Goal: Task Accomplishment & Management: Complete application form

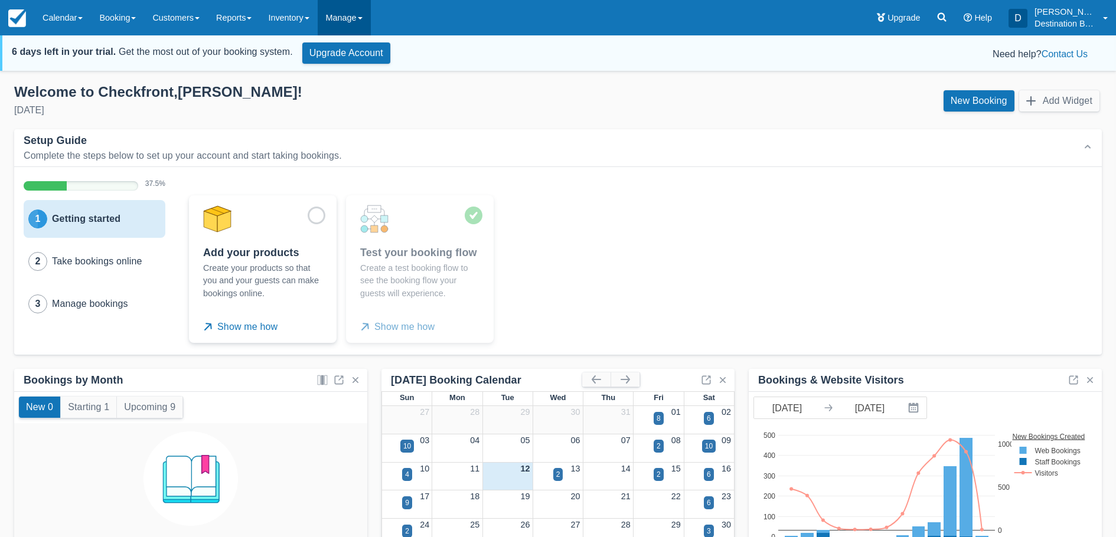
click at [347, 17] on link "Manage" at bounding box center [344, 17] width 53 height 35
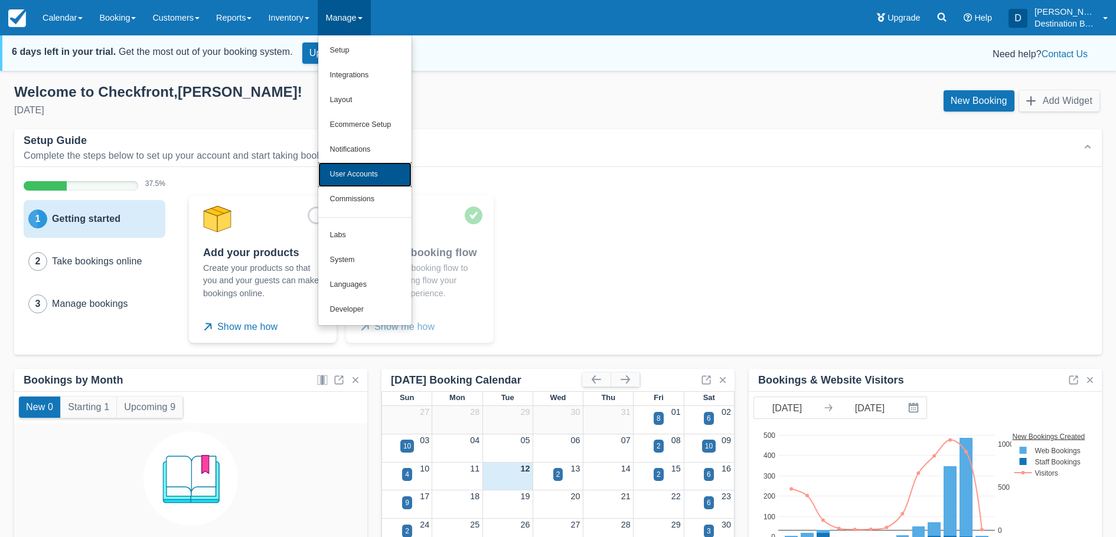
click at [363, 177] on link "User Accounts" at bounding box center [364, 174] width 93 height 25
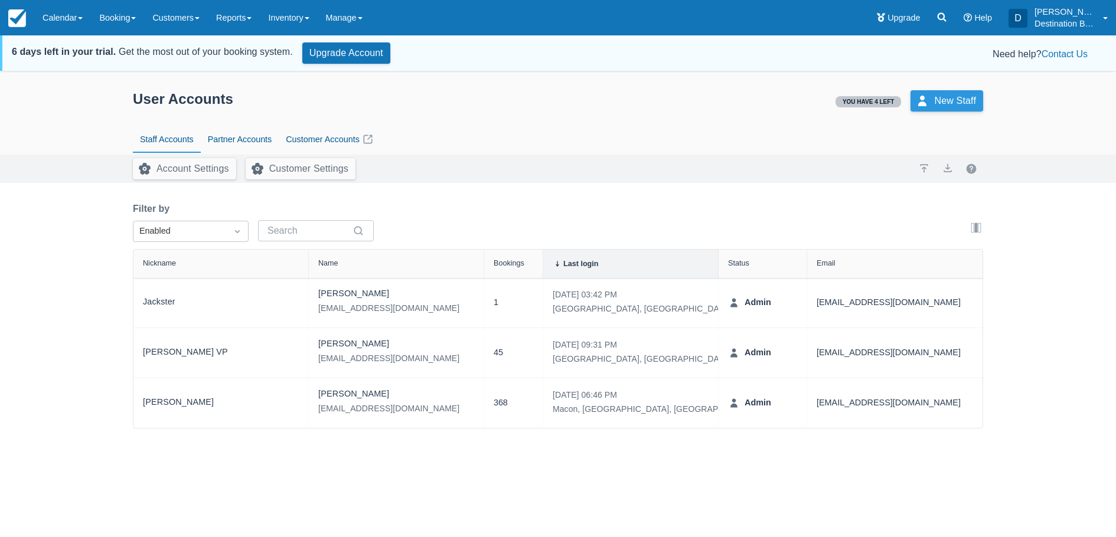
click at [937, 94] on link "New Staff" at bounding box center [946, 100] width 73 height 21
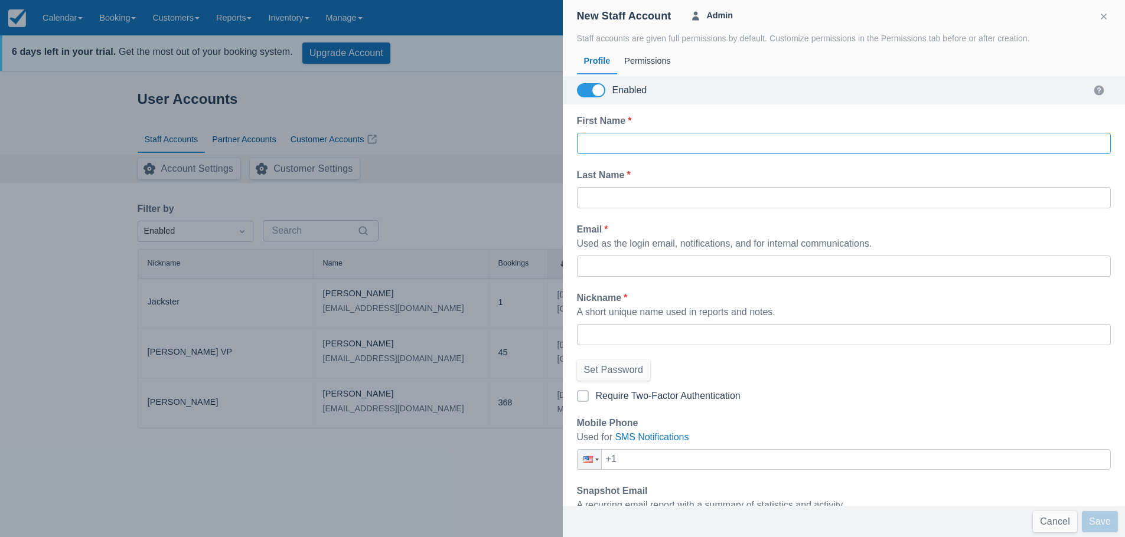
click at [655, 145] on input "First Name *" at bounding box center [843, 143] width 515 height 21
type input "Colt"
type input "Moser"
click at [654, 269] on input "Email *" at bounding box center [843, 266] width 515 height 21
type input "inlandsea114@aol.com"
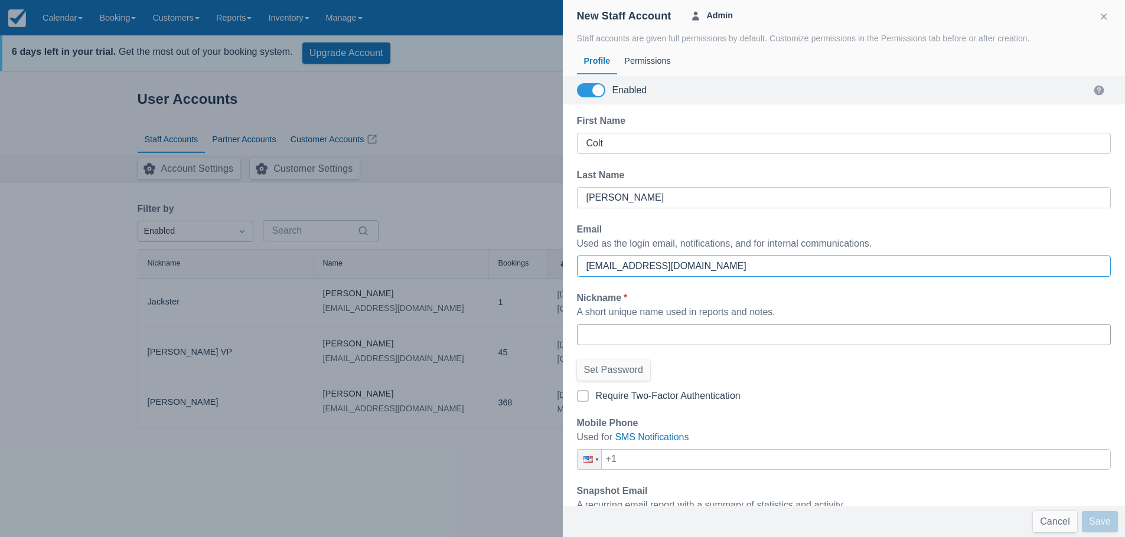
click at [626, 332] on input "Nickname *" at bounding box center [843, 334] width 515 height 21
type input "D11"
click at [635, 373] on button "Set Password" at bounding box center [614, 370] width 74 height 21
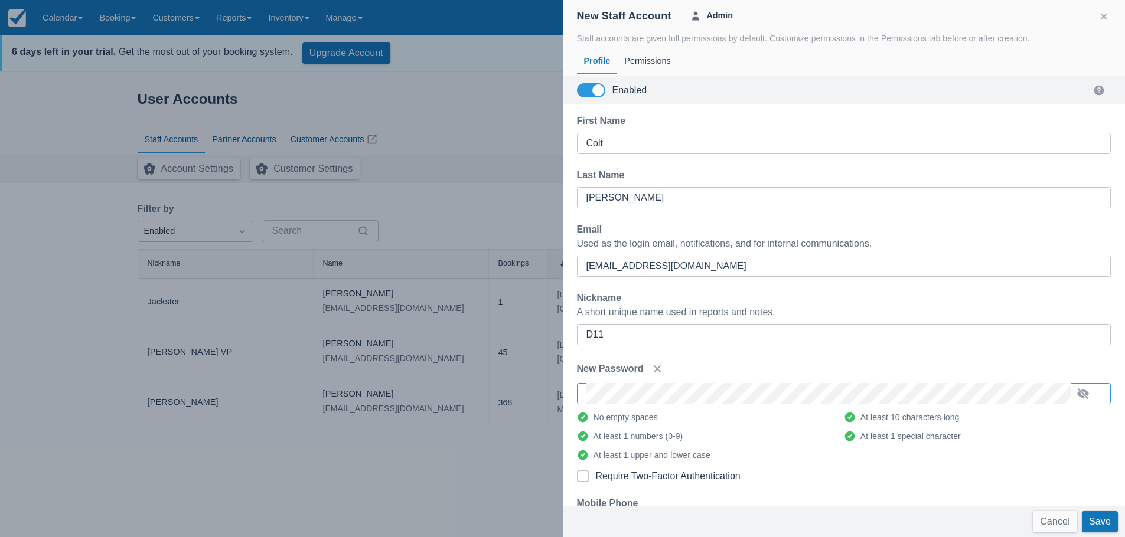
scroll to position [59, 0]
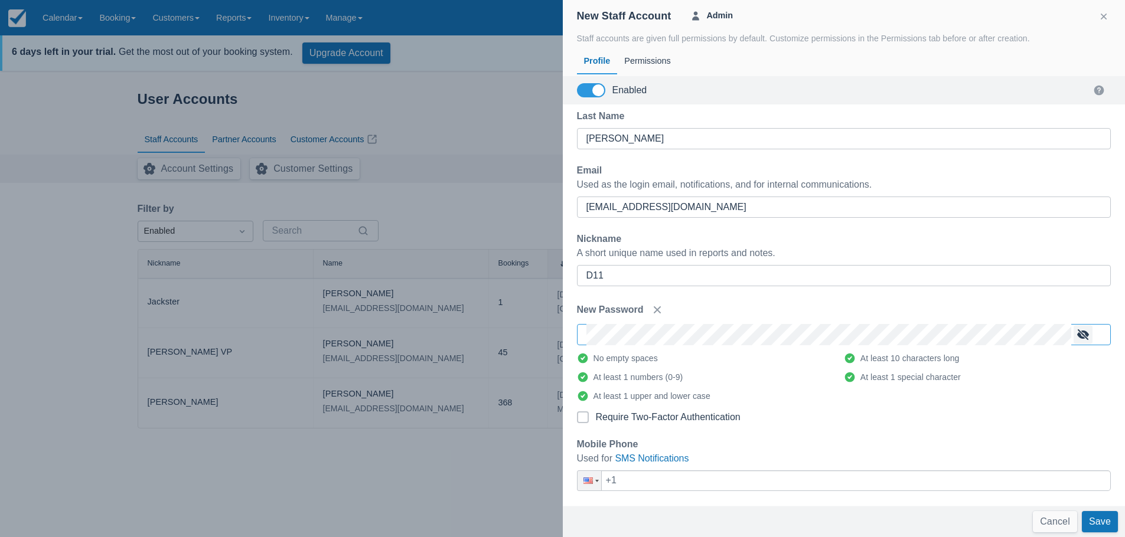
click at [1082, 333] on button "button" at bounding box center [1082, 334] width 19 height 19
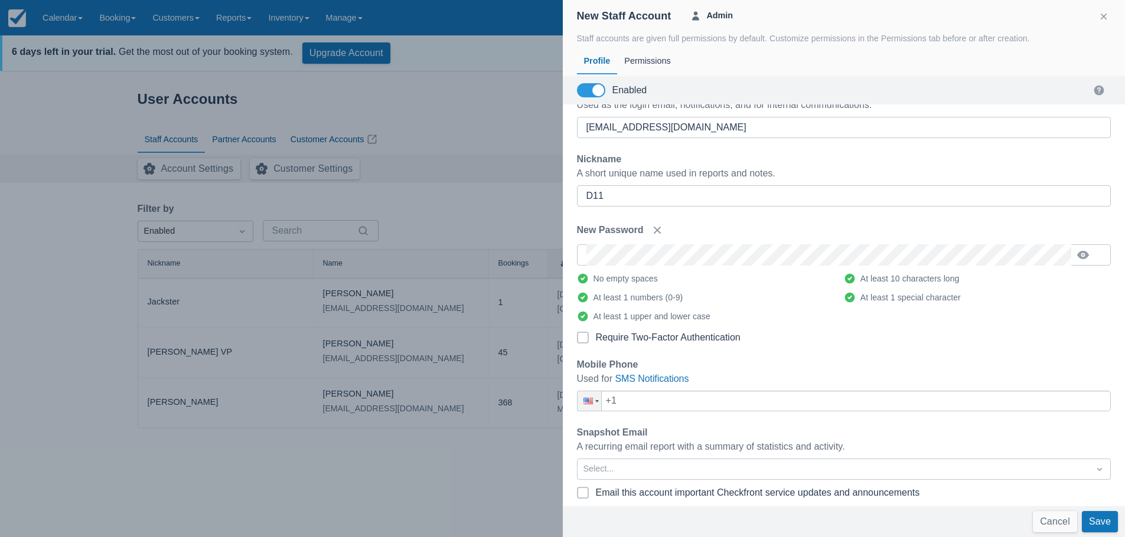
scroll to position [141, 0]
click at [1106, 518] on button "Save" at bounding box center [1100, 521] width 36 height 21
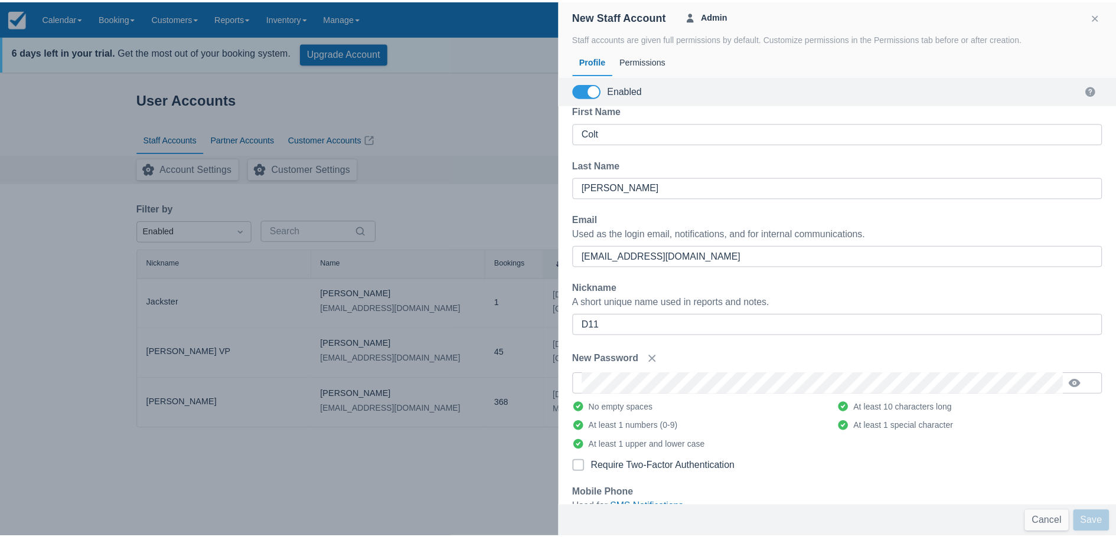
scroll to position [0, 0]
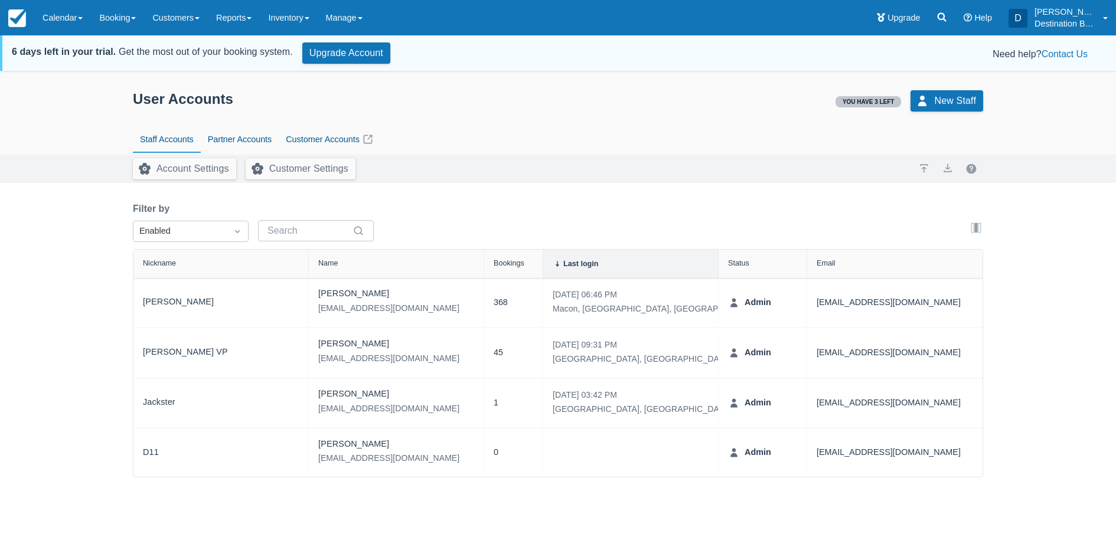
click at [42, 127] on div "User Accounts You have 3 left New Staff Staff Accounts Partner Accounts Custome…" at bounding box center [558, 114] width 1116 height 81
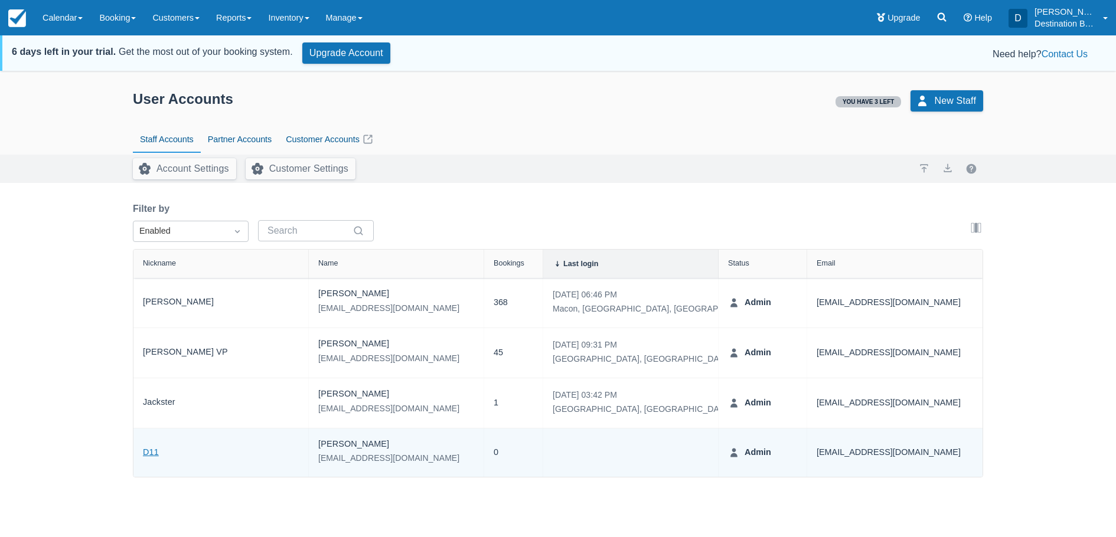
click at [148, 453] on link "D11" at bounding box center [151, 453] width 16 height 14
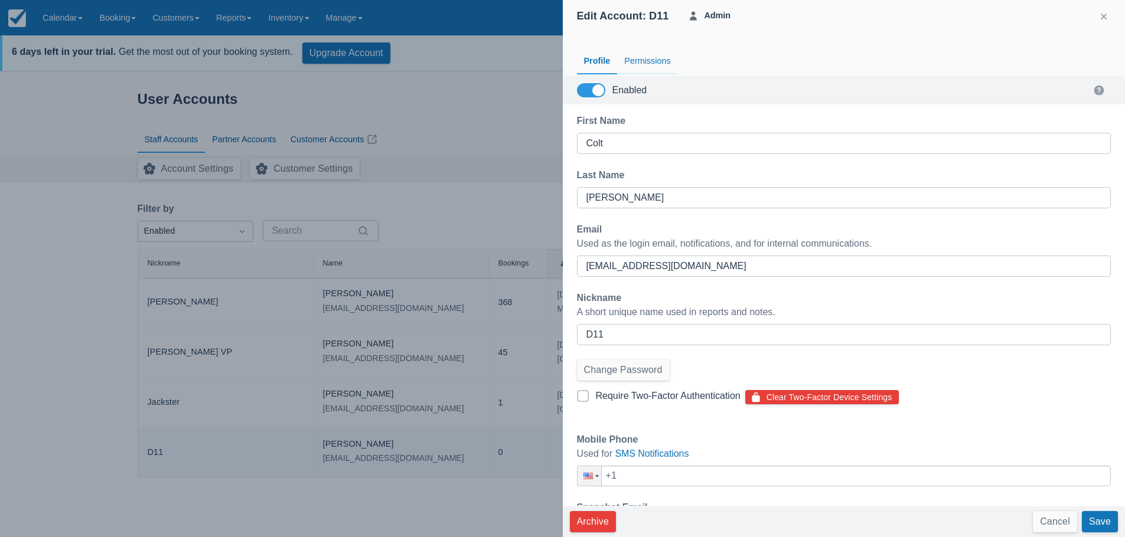
click at [637, 57] on div "Permissions" at bounding box center [647, 61] width 60 height 27
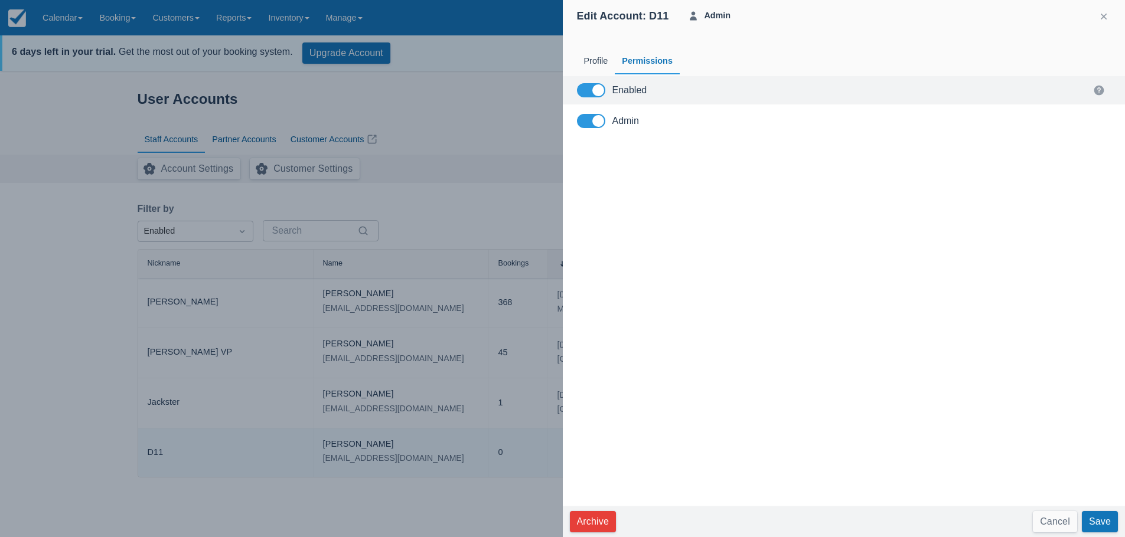
click at [596, 117] on span at bounding box center [598, 121] width 12 height 12
click at [0, 0] on input "Admin" at bounding box center [0, 0] width 0 height 0
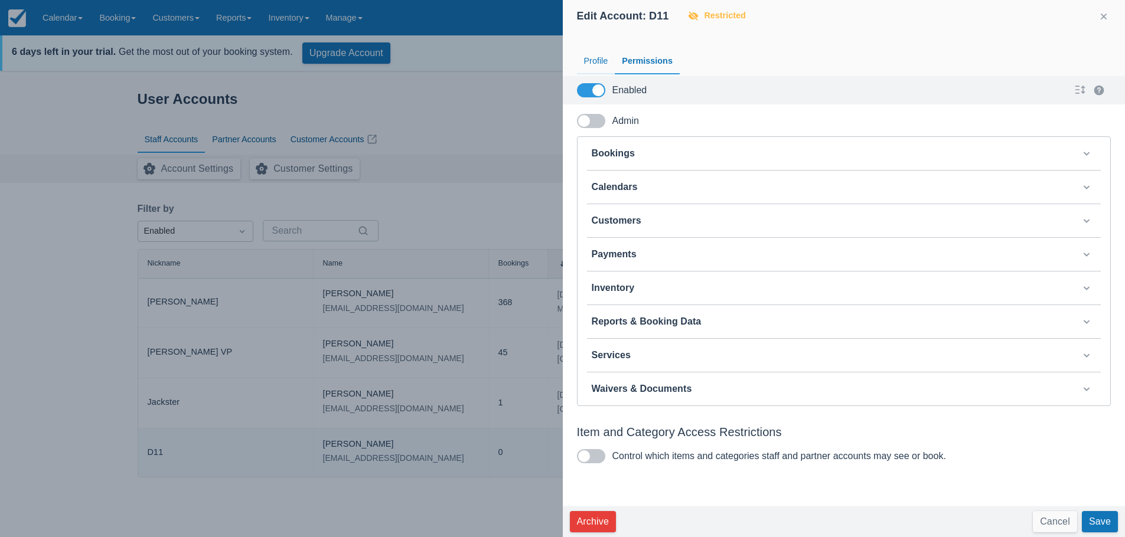
click at [591, 58] on div "Profile" at bounding box center [596, 61] width 38 height 27
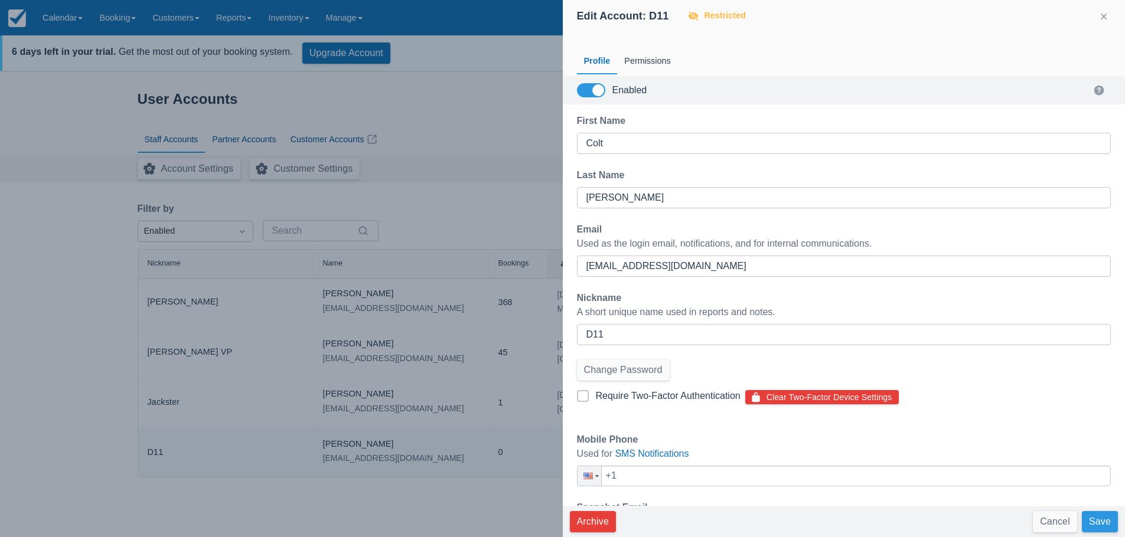
click at [1099, 517] on button "Save" at bounding box center [1100, 521] width 36 height 21
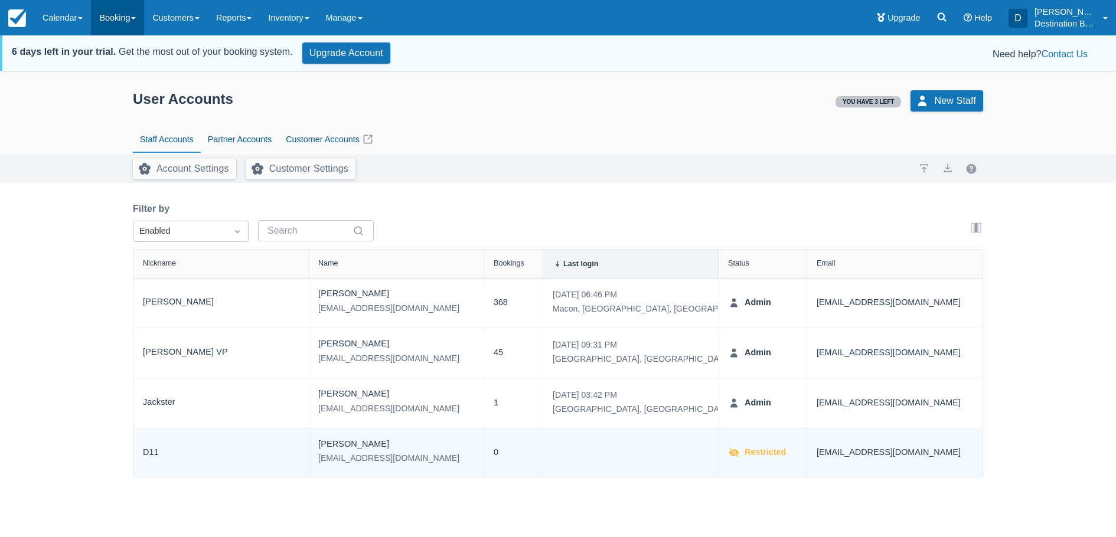
click at [105, 10] on link "Booking" at bounding box center [117, 17] width 53 height 35
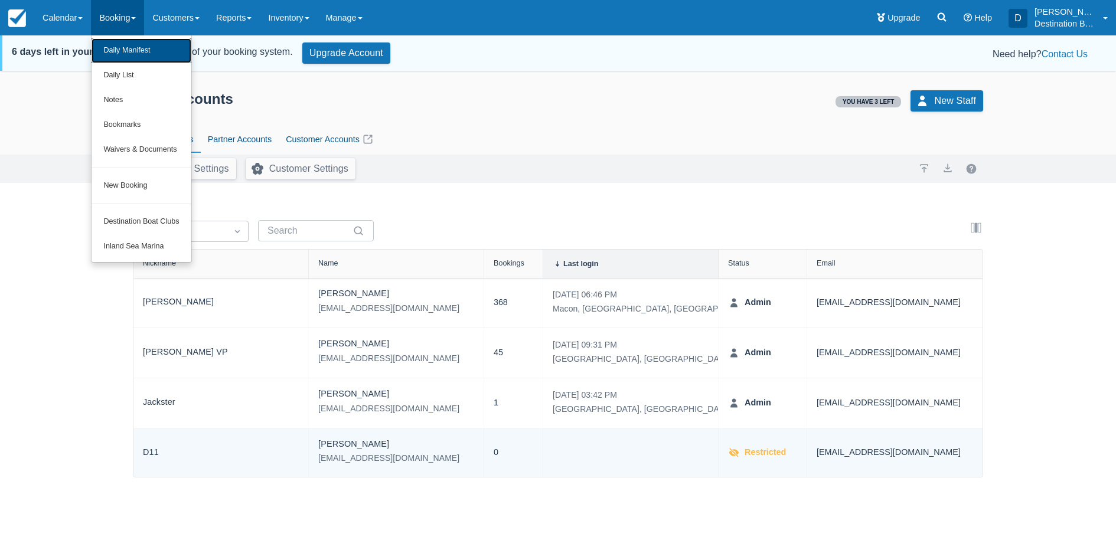
click at [130, 47] on link "Daily Manifest" at bounding box center [141, 50] width 99 height 25
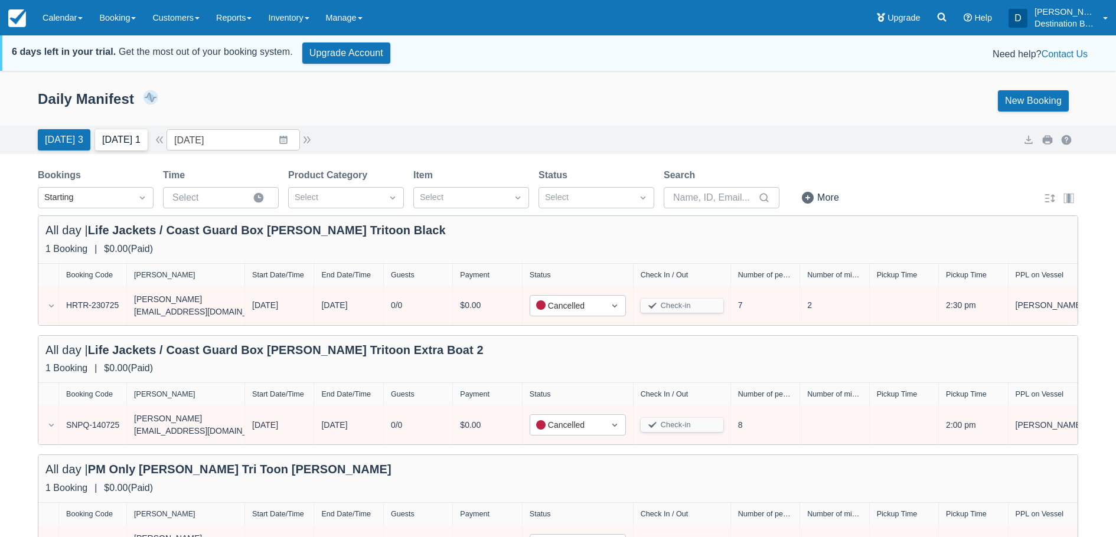
click at [136, 138] on button "[DATE] 1" at bounding box center [121, 139] width 53 height 21
type input "08/13/25"
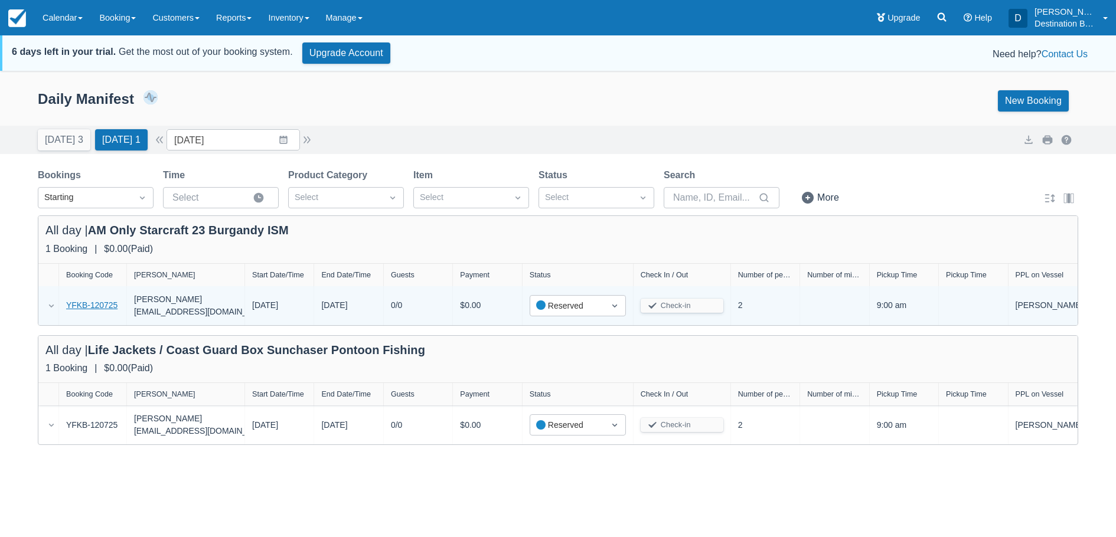
click at [79, 305] on link "YFKB-120725" at bounding box center [91, 305] width 51 height 12
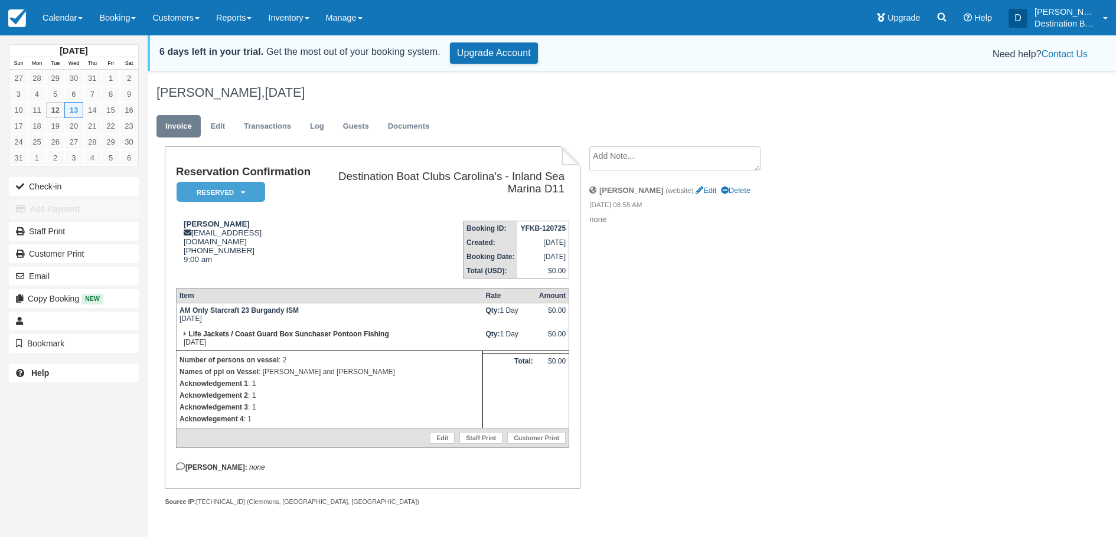
drag, startPoint x: 960, startPoint y: 290, endPoint x: 876, endPoint y: 211, distance: 115.7
click at [955, 280] on div "Sean Maloney, August 13 2025 Invoice Edit Transactions Log Guests Documents Res…" at bounding box center [566, 303] width 837 height 458
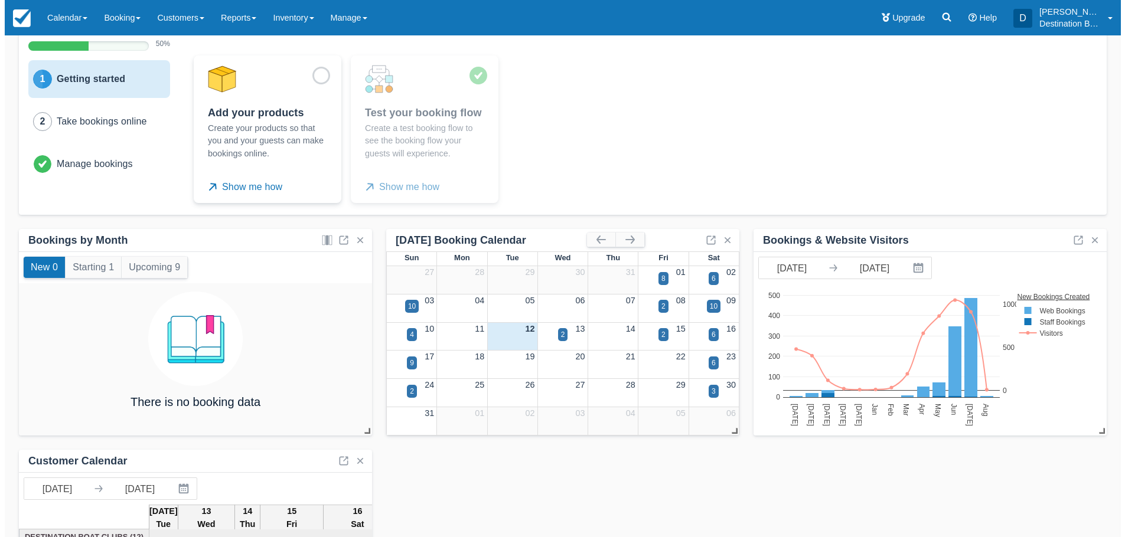
scroll to position [177, 0]
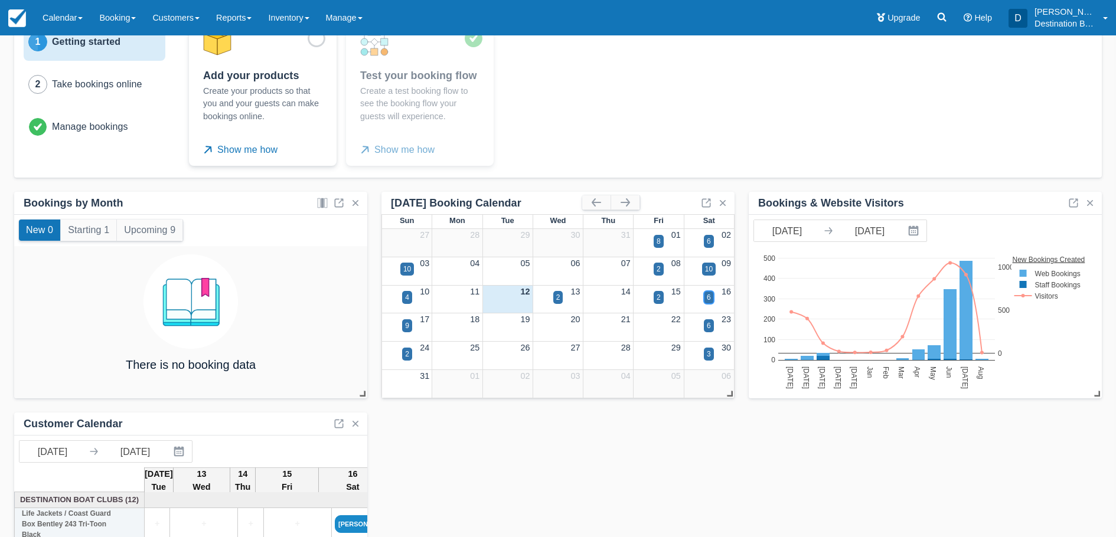
click at [710, 298] on div "6" at bounding box center [709, 297] width 4 height 11
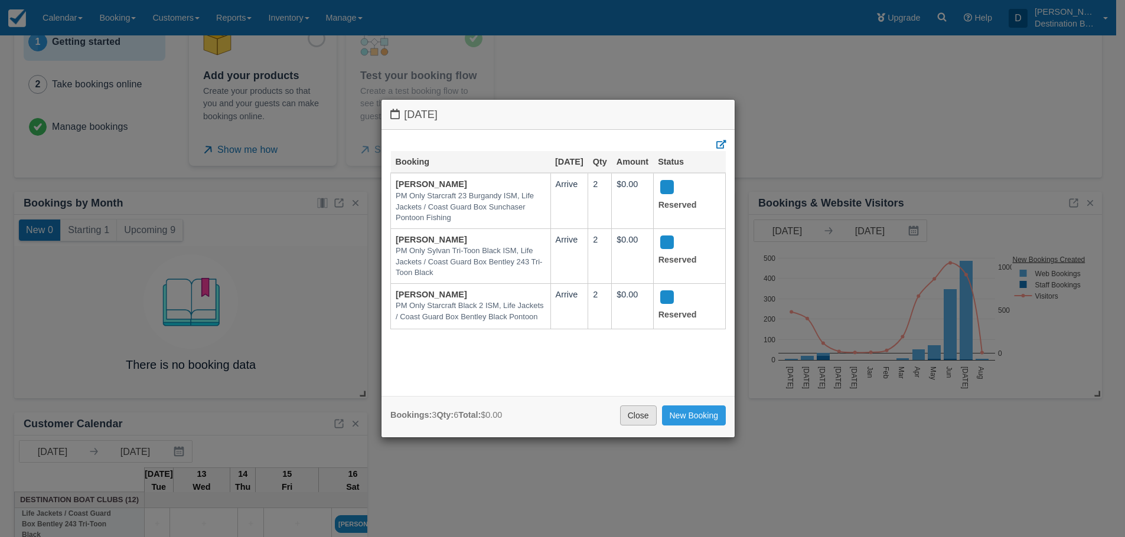
click at [643, 414] on link "Close" at bounding box center [638, 416] width 37 height 20
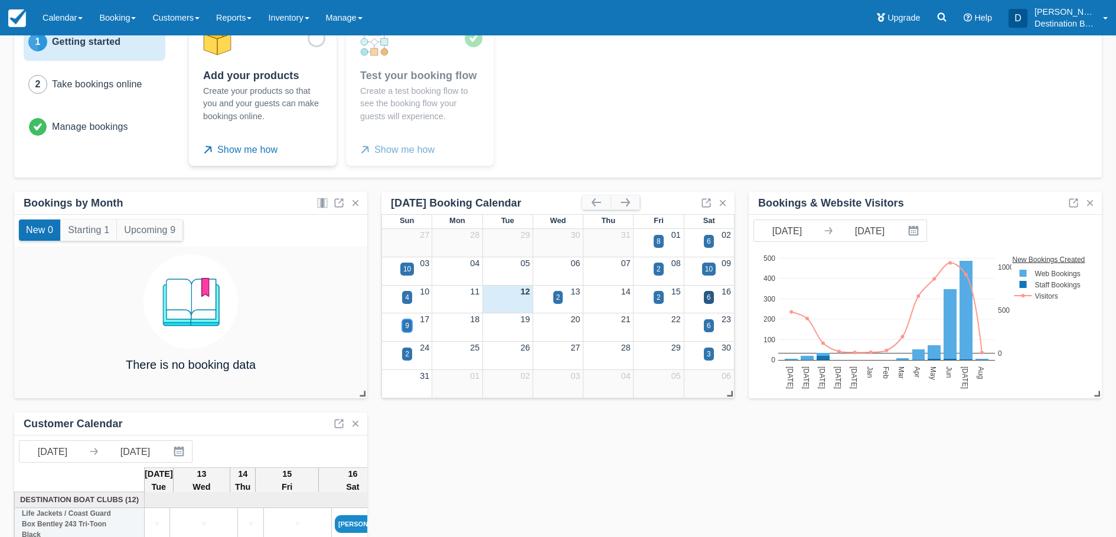
click at [407, 326] on div "9" at bounding box center [407, 326] width 4 height 11
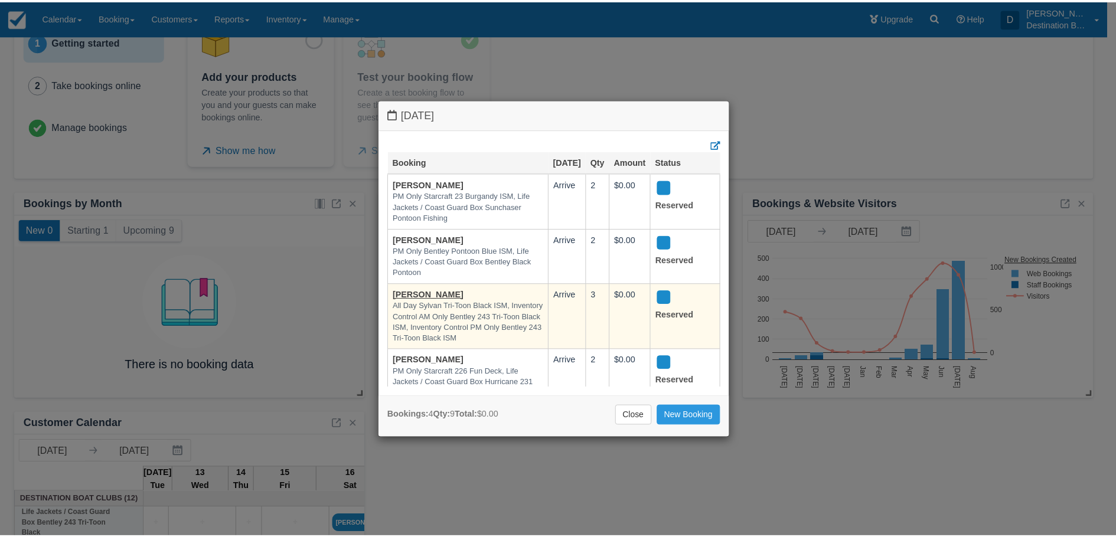
scroll to position [41, 0]
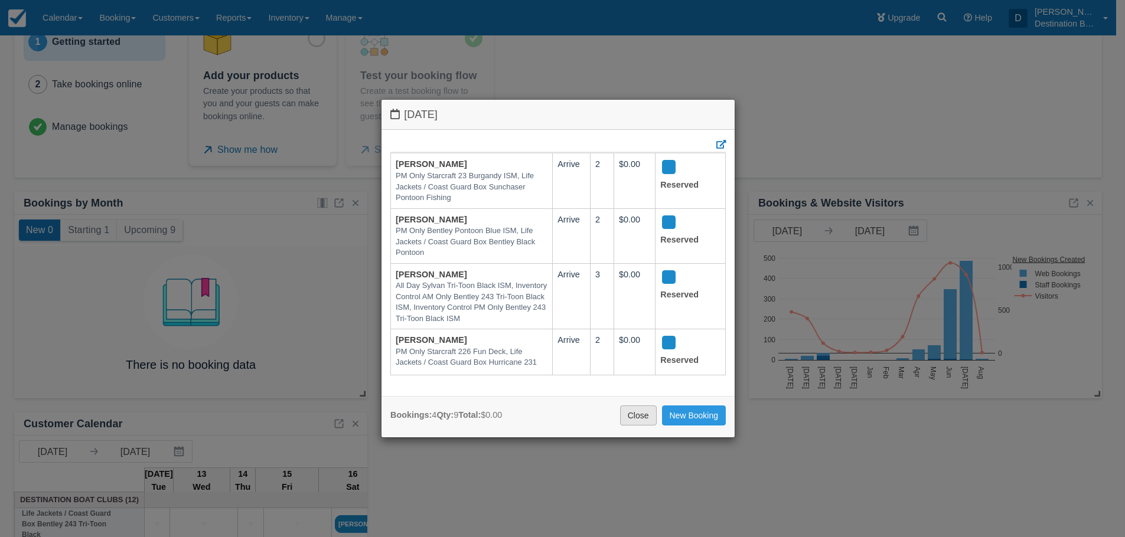
click at [635, 416] on link "Close" at bounding box center [638, 416] width 37 height 20
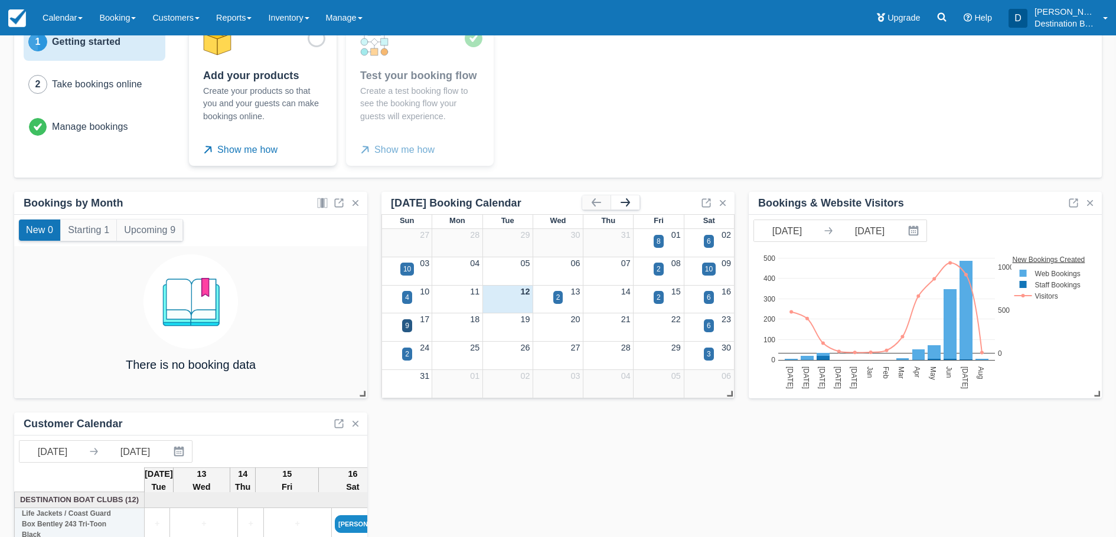
click at [627, 203] on button "button" at bounding box center [625, 202] width 28 height 14
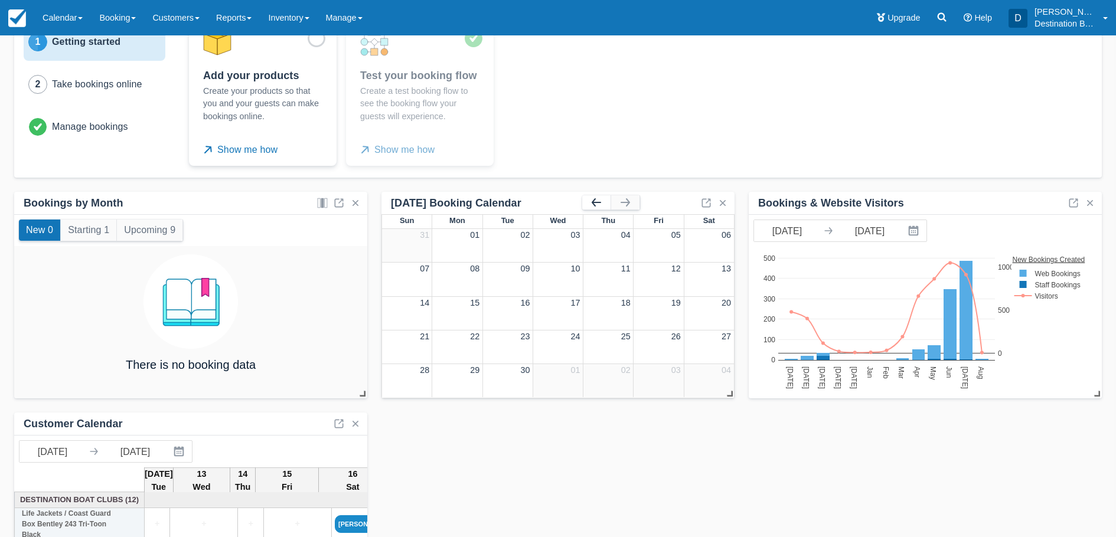
click at [593, 200] on button "button" at bounding box center [596, 202] width 28 height 14
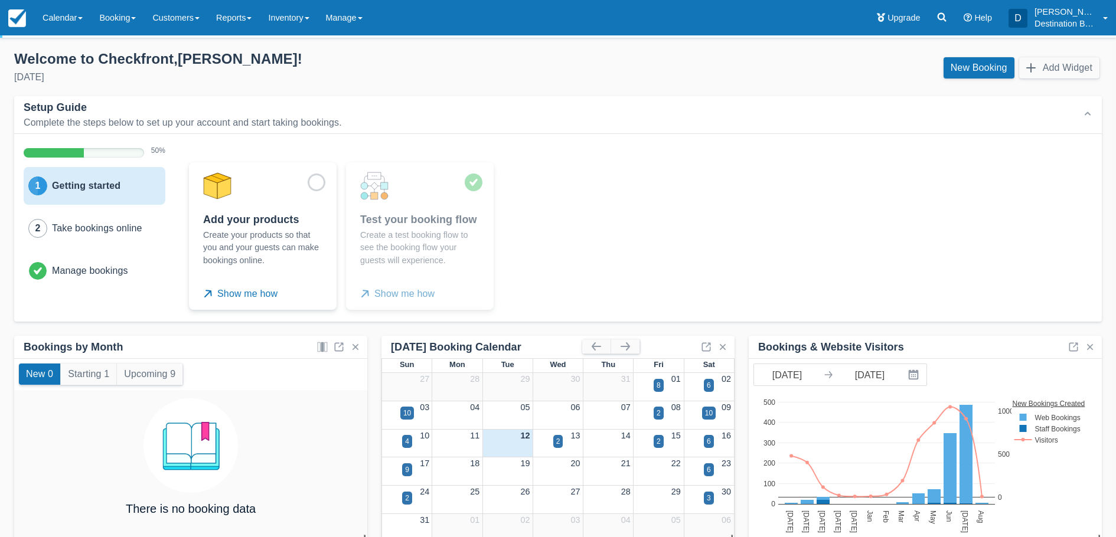
scroll to position [0, 0]
